Goal: Check status

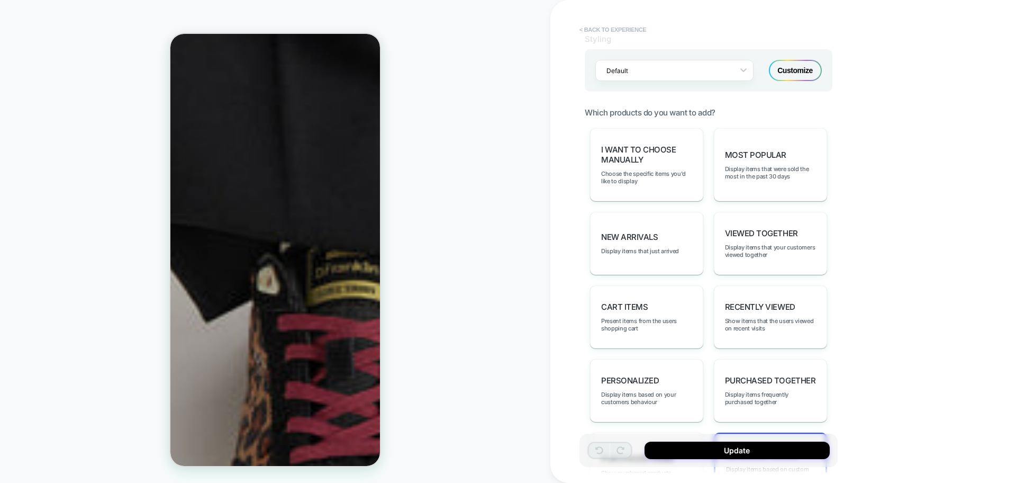
click at [638, 32] on button "< Back to experience" at bounding box center [612, 29] width 77 height 17
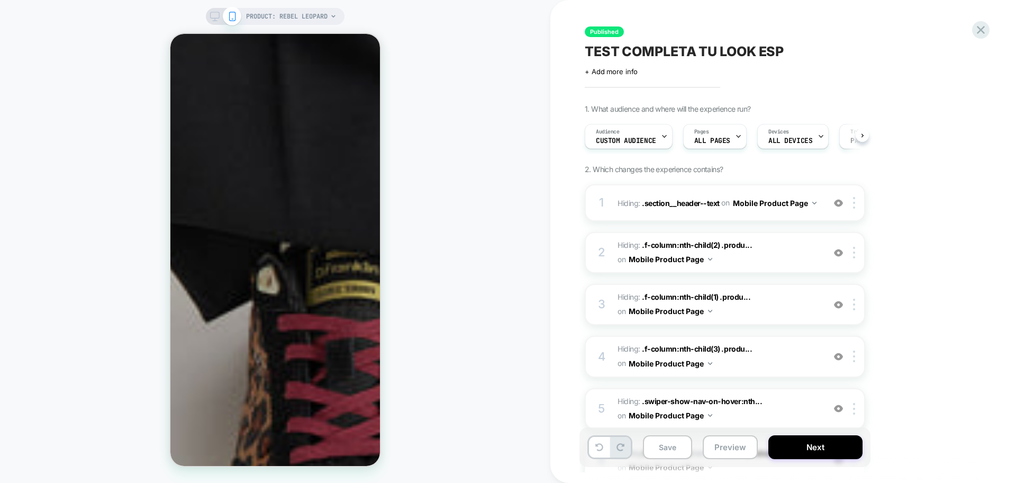
scroll to position [0, 1]
click at [985, 35] on icon at bounding box center [981, 30] width 14 height 14
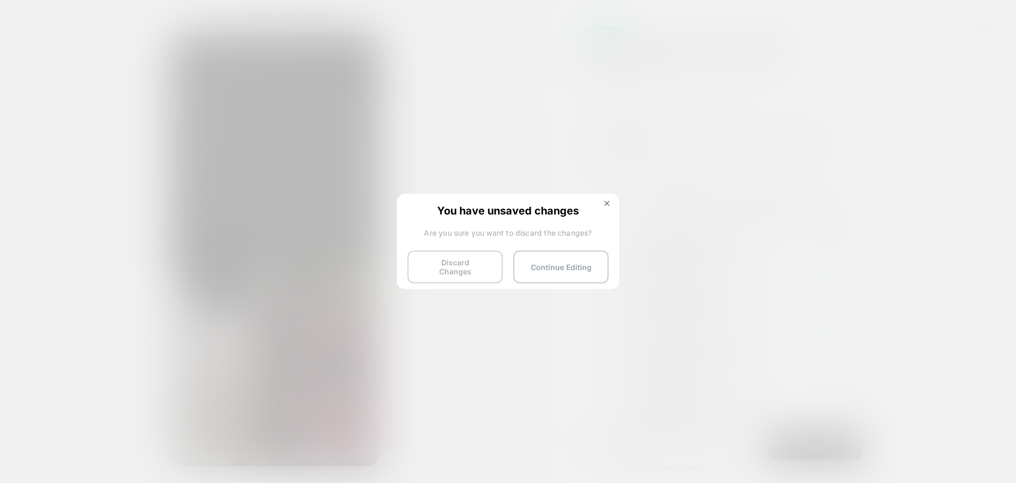
click at [478, 261] on button "Discard Changes" at bounding box center [454, 266] width 95 height 33
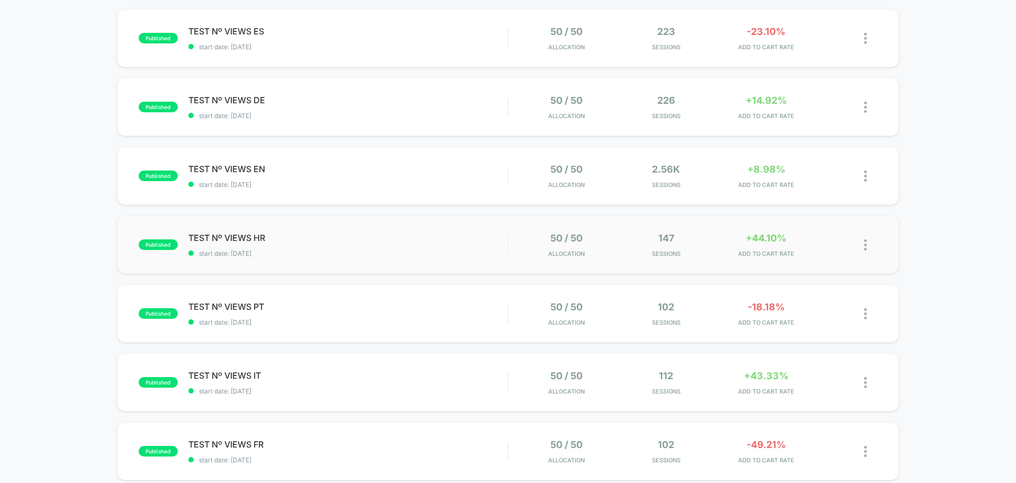
scroll to position [48, 0]
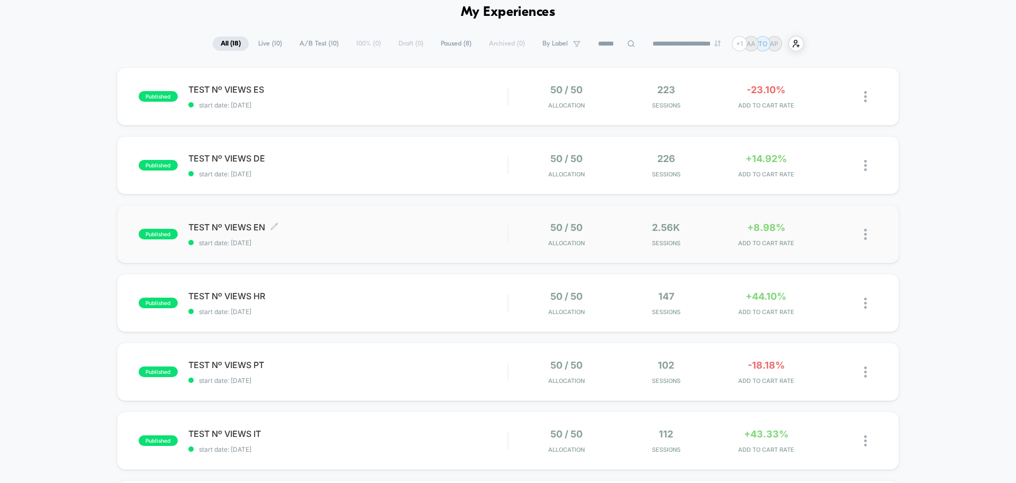
click at [337, 241] on span "start date: [DATE]" at bounding box center [347, 243] width 319 height 8
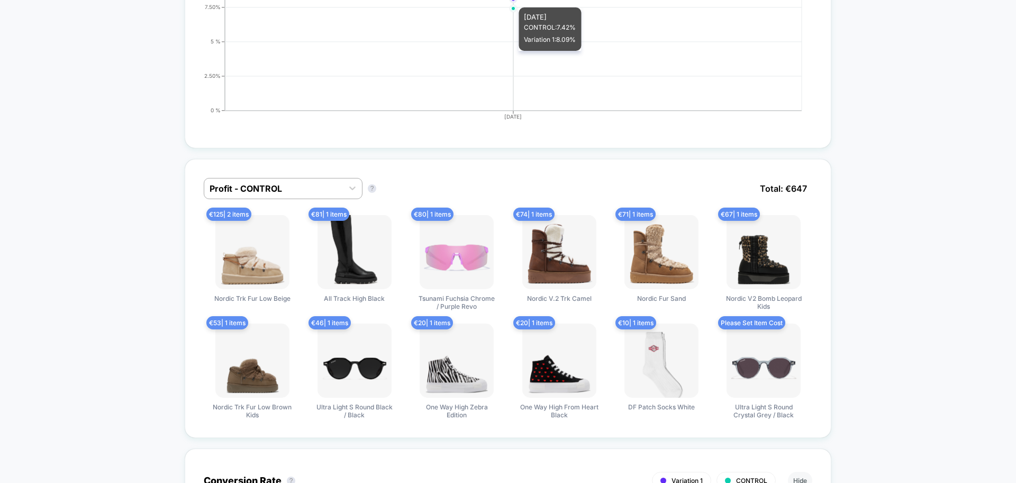
scroll to position [564, 0]
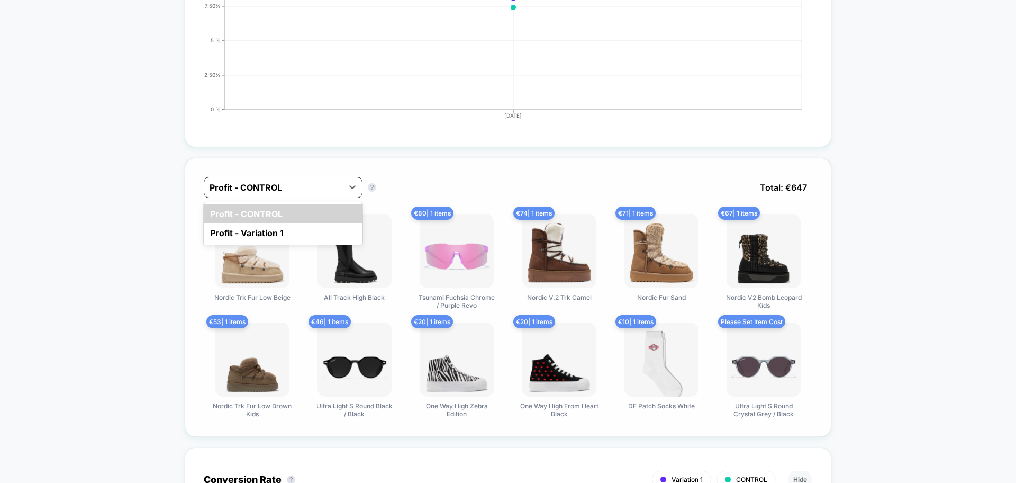
click at [306, 182] on div at bounding box center [274, 187] width 128 height 13
click at [251, 230] on div "Profit - Variation 1" at bounding box center [283, 232] width 159 height 19
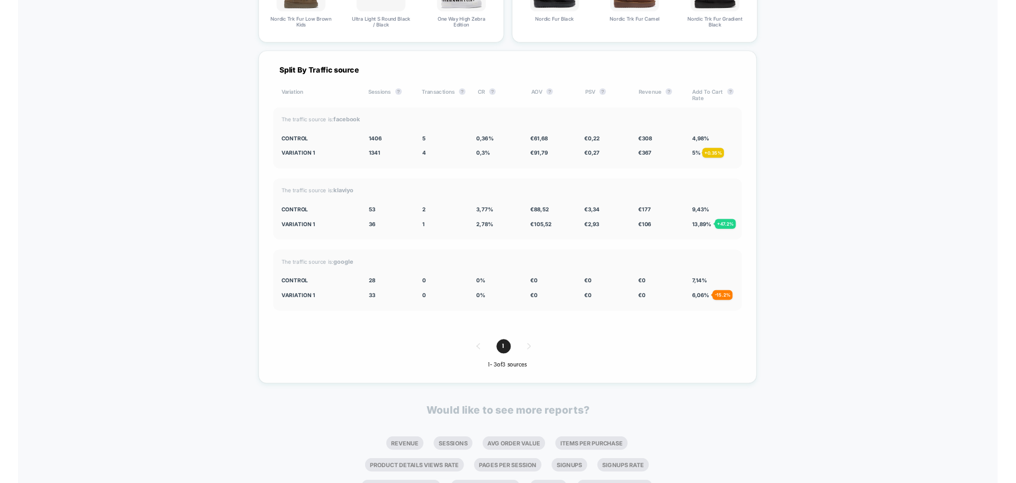
scroll to position [3142, 0]
